Goal: Task Accomplishment & Management: Manage account settings

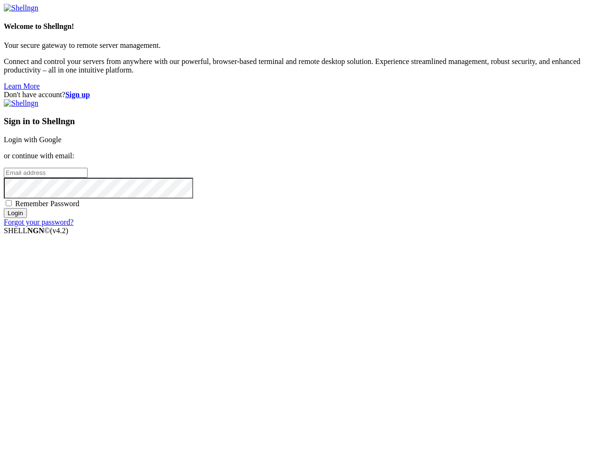
click at [88, 178] on input "email" at bounding box center [46, 173] width 84 height 10
click at [27, 218] on input "Login" at bounding box center [15, 213] width 23 height 10
click at [88, 178] on input "email" at bounding box center [46, 173] width 84 height 10
click at [27, 218] on input "Login" at bounding box center [15, 213] width 23 height 10
